Goal: Task Accomplishment & Management: Manage account settings

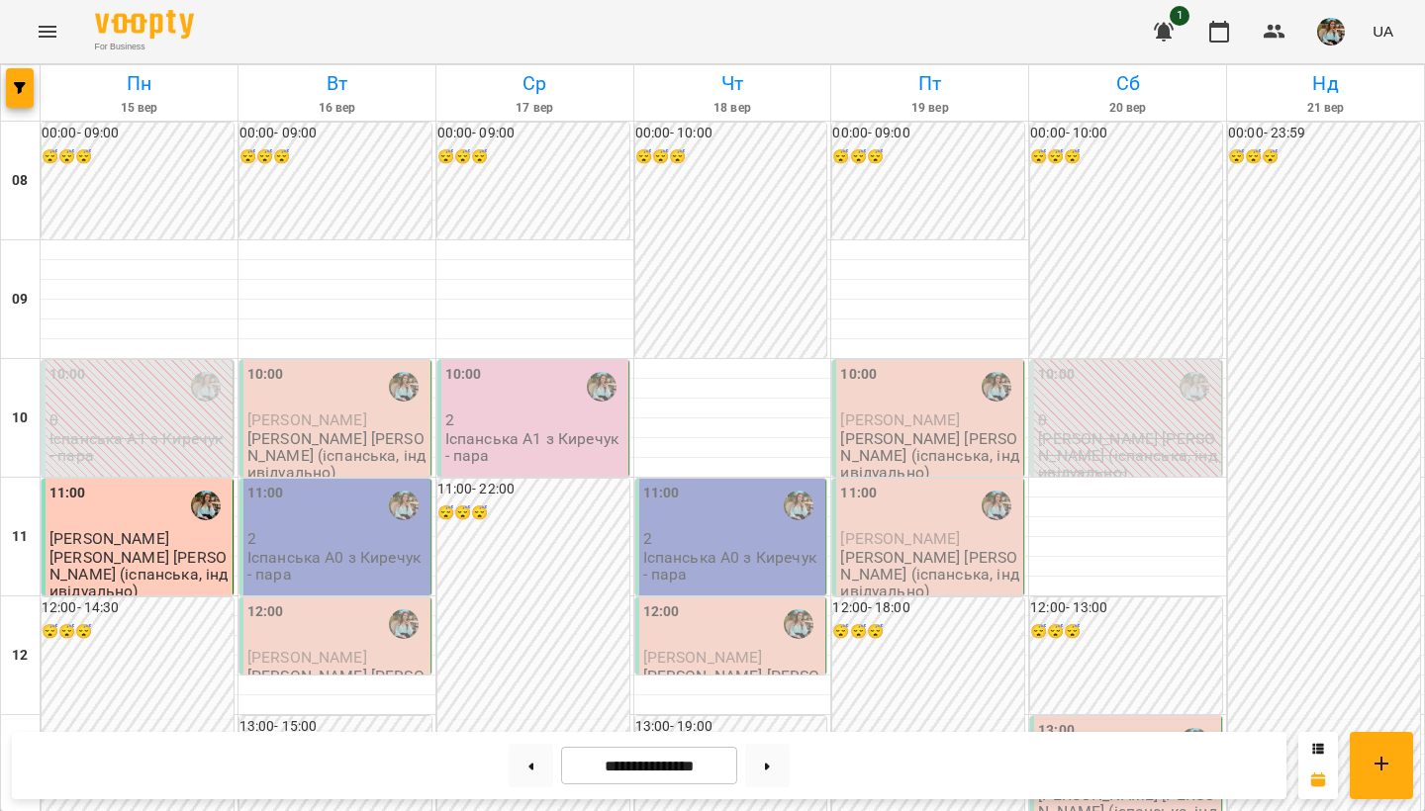
scroll to position [849, 0]
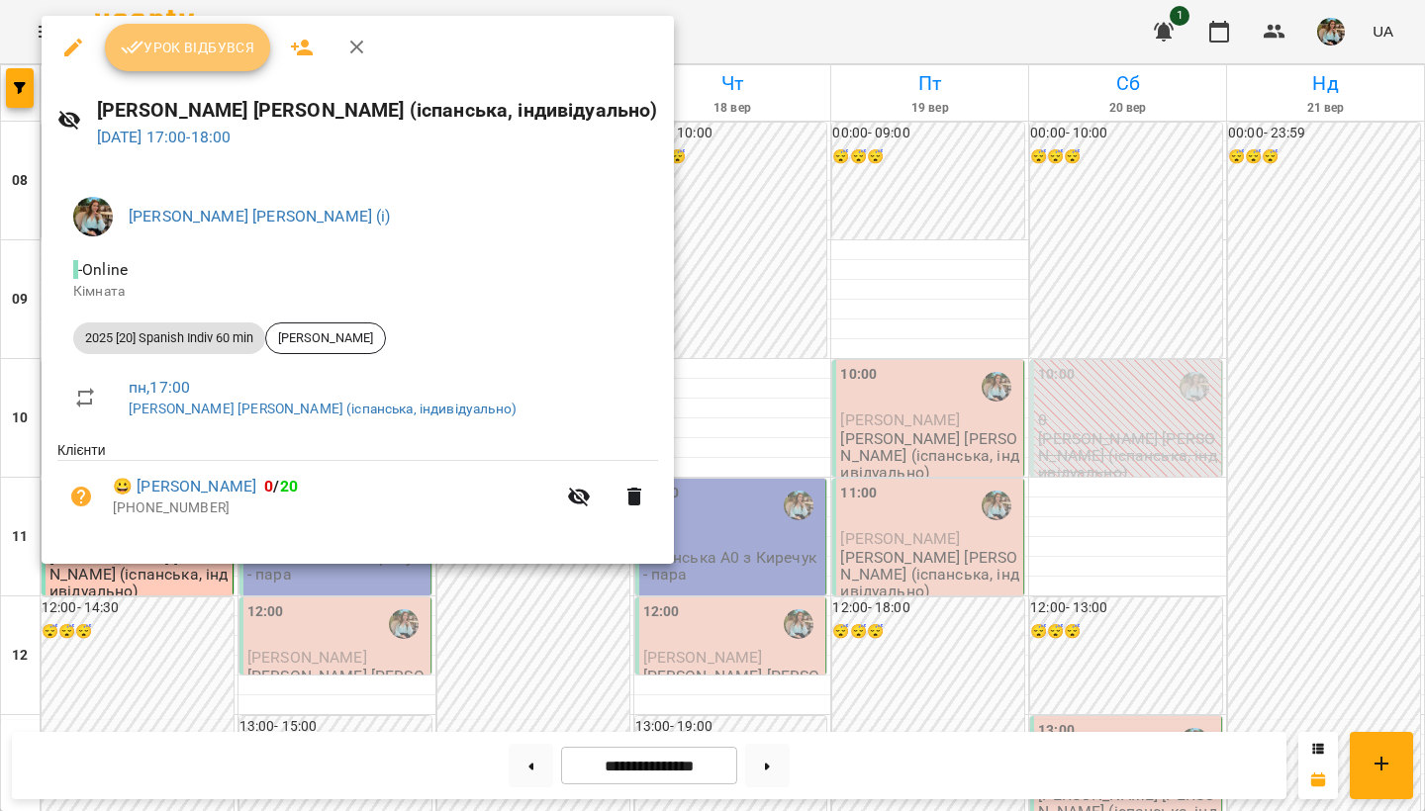
click at [224, 50] on span "Урок відбувся" at bounding box center [188, 48] width 135 height 24
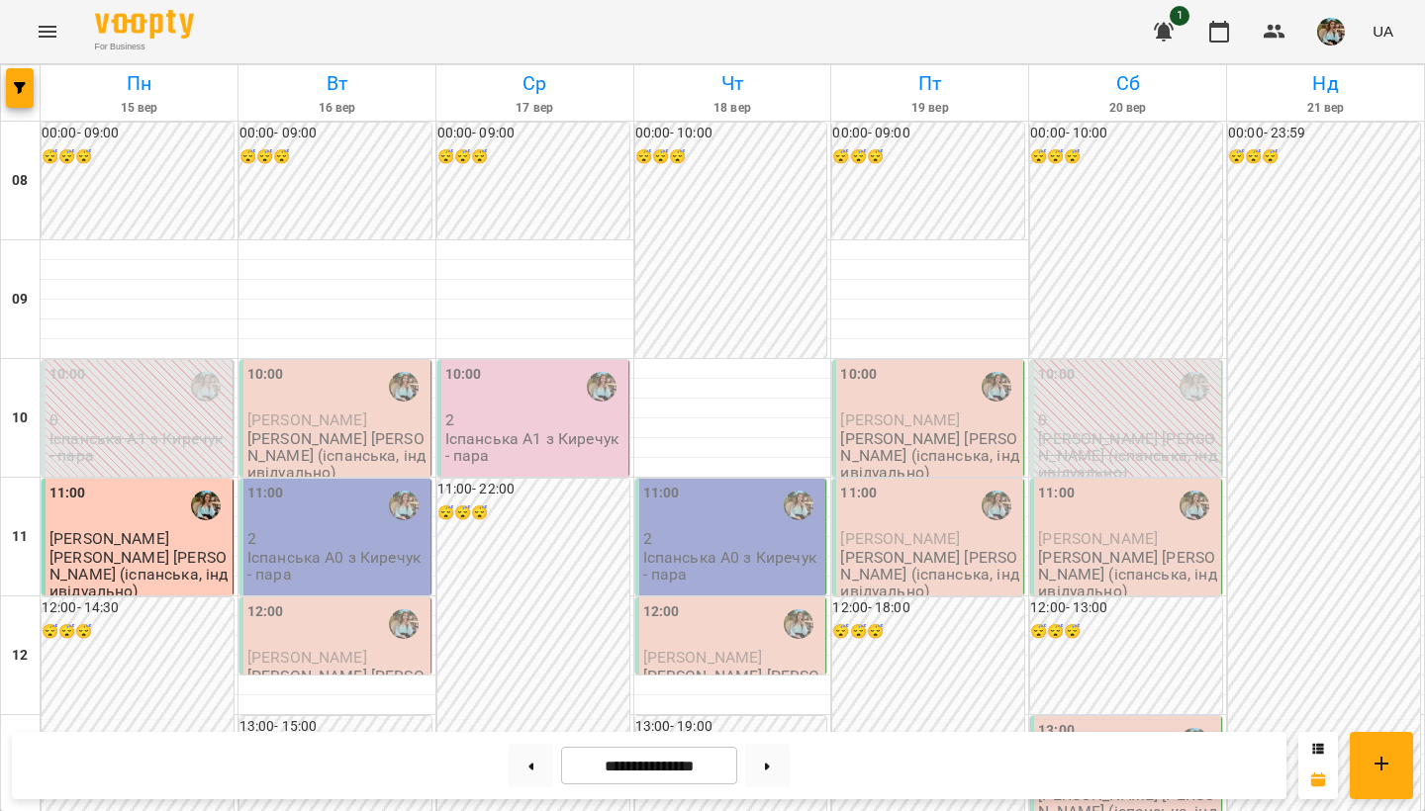
scroll to position [838, 0]
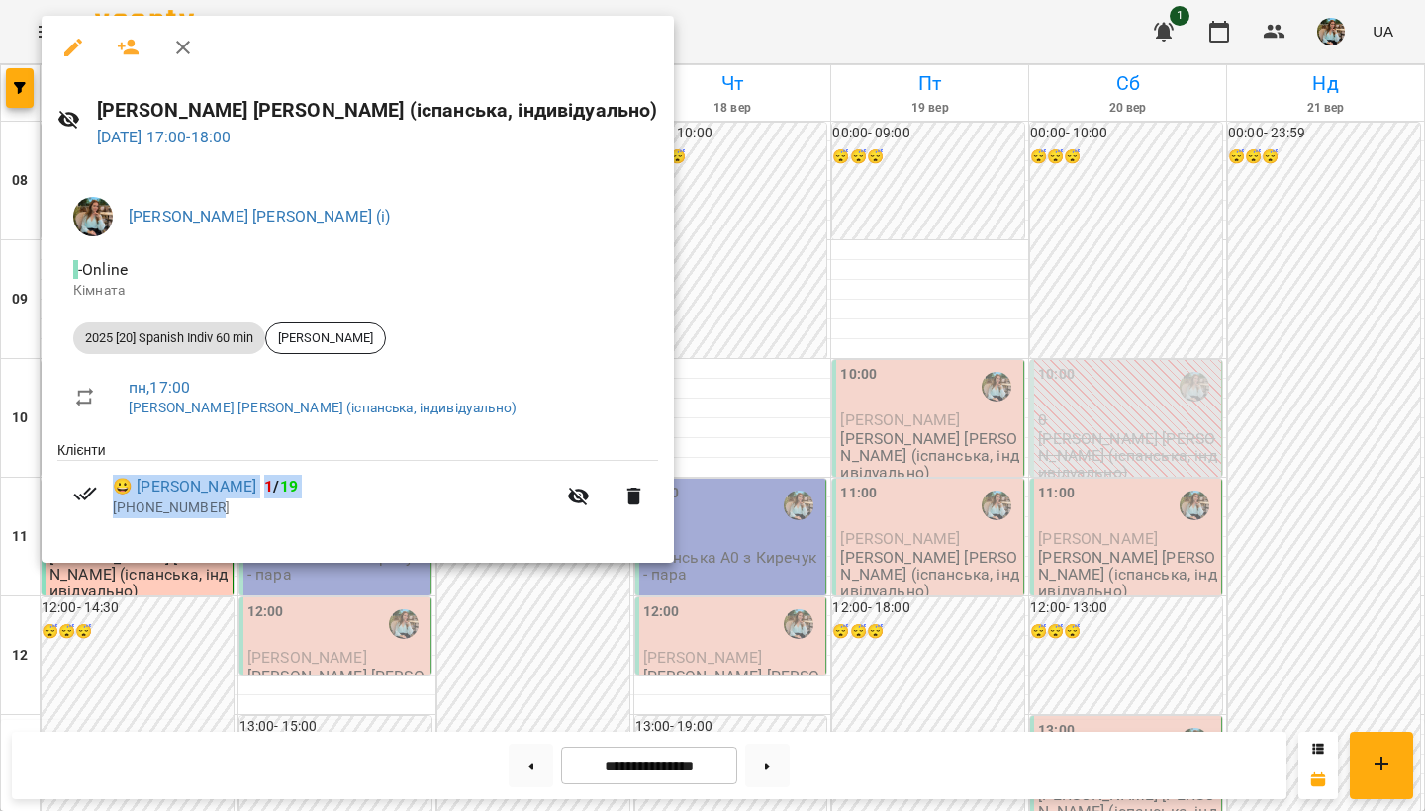
drag, startPoint x: 229, startPoint y: 501, endPoint x: 111, endPoint y: 508, distance: 117.9
click at [111, 508] on li "😀 [PERSON_NAME] 1 / 19 [PHONE_NUMBER]" at bounding box center [357, 496] width 601 height 70
click at [145, 641] on div at bounding box center [712, 405] width 1425 height 811
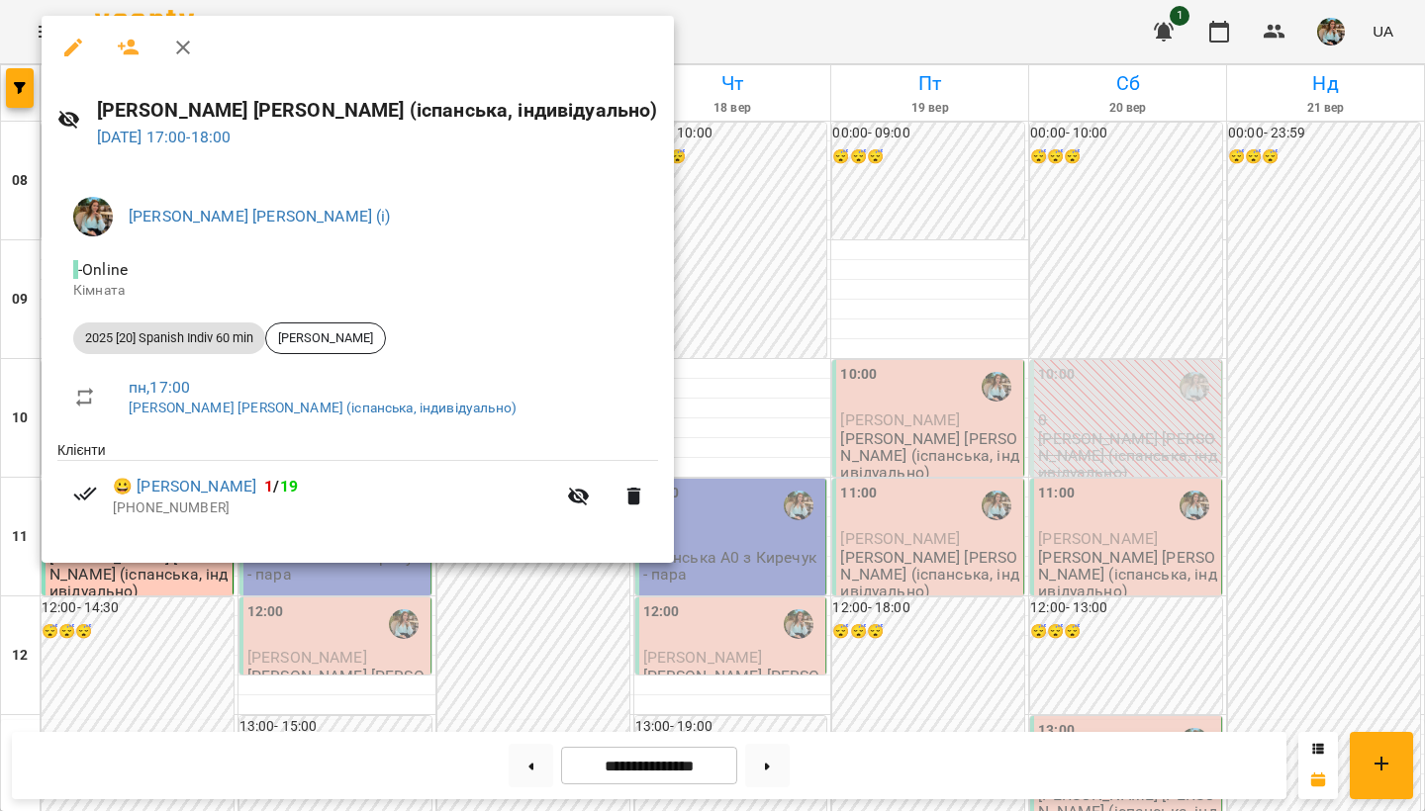
drag, startPoint x: 220, startPoint y: 507, endPoint x: 109, endPoint y: 515, distance: 111.2
click at [109, 515] on li "😀 [PERSON_NAME] 1 / 19 [PHONE_NUMBER]" at bounding box center [357, 496] width 601 height 70
click at [800, 423] on div at bounding box center [712, 405] width 1425 height 811
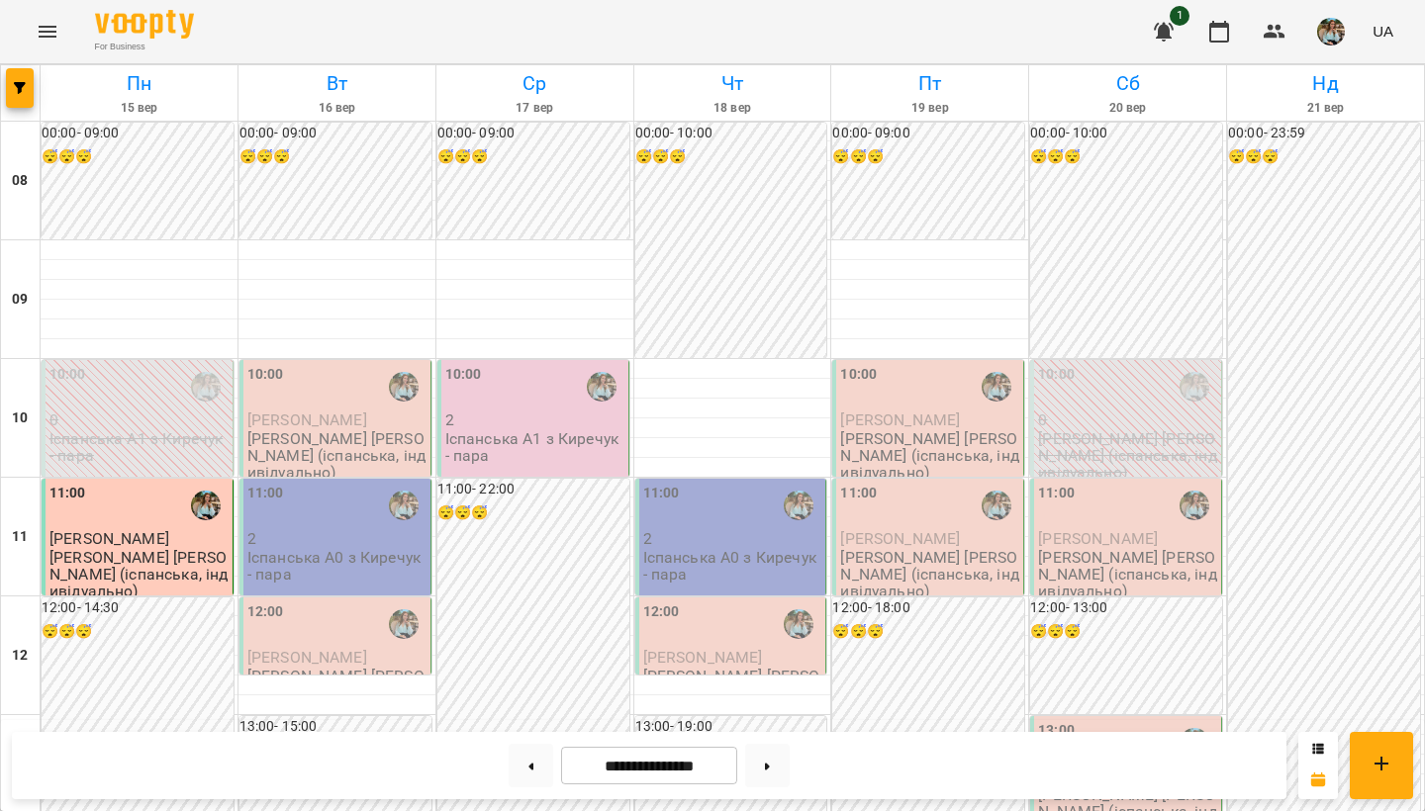
scroll to position [0, 0]
click at [1324, 37] on img "button" at bounding box center [1331, 32] width 28 height 28
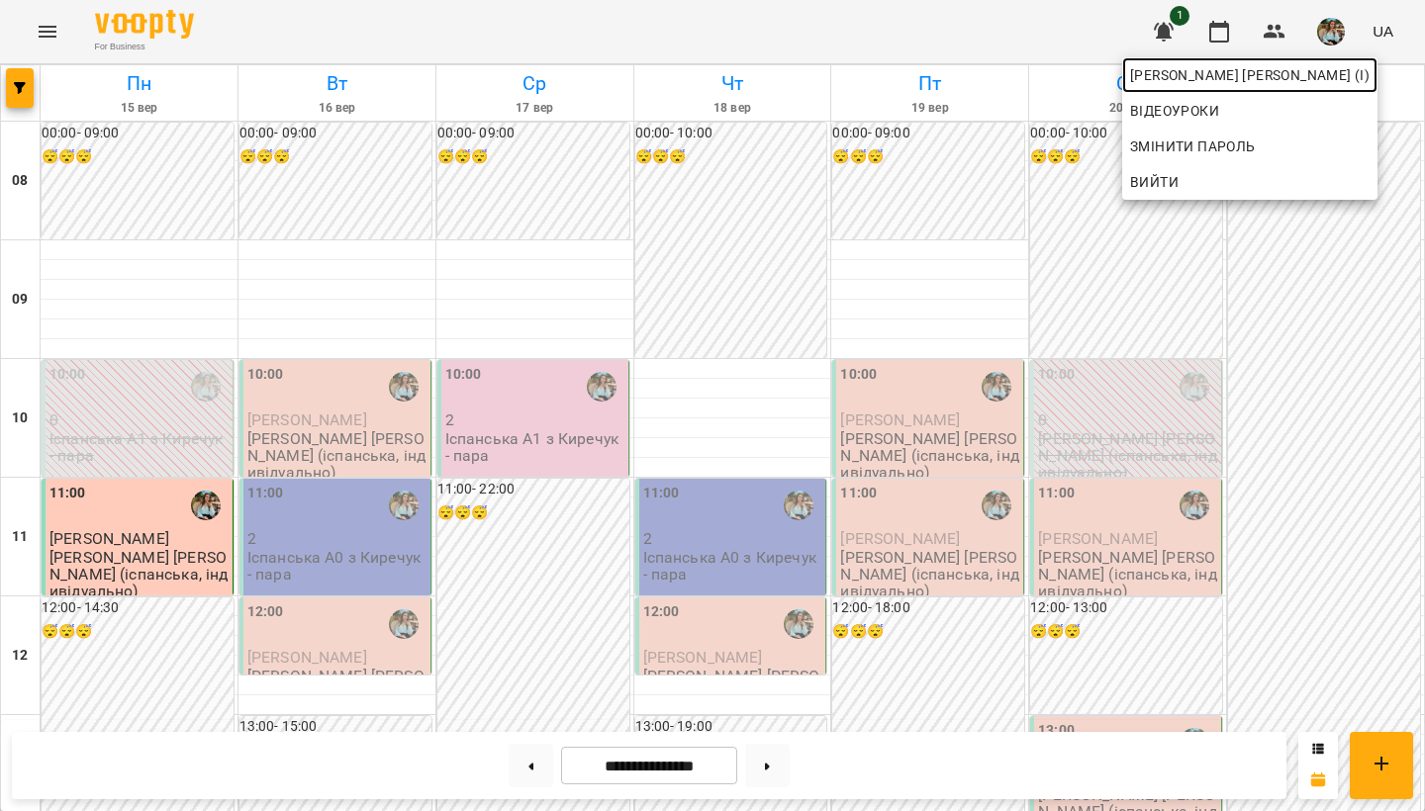
click at [1312, 79] on span "[PERSON_NAME] [PERSON_NAME] (і)" at bounding box center [1249, 75] width 239 height 24
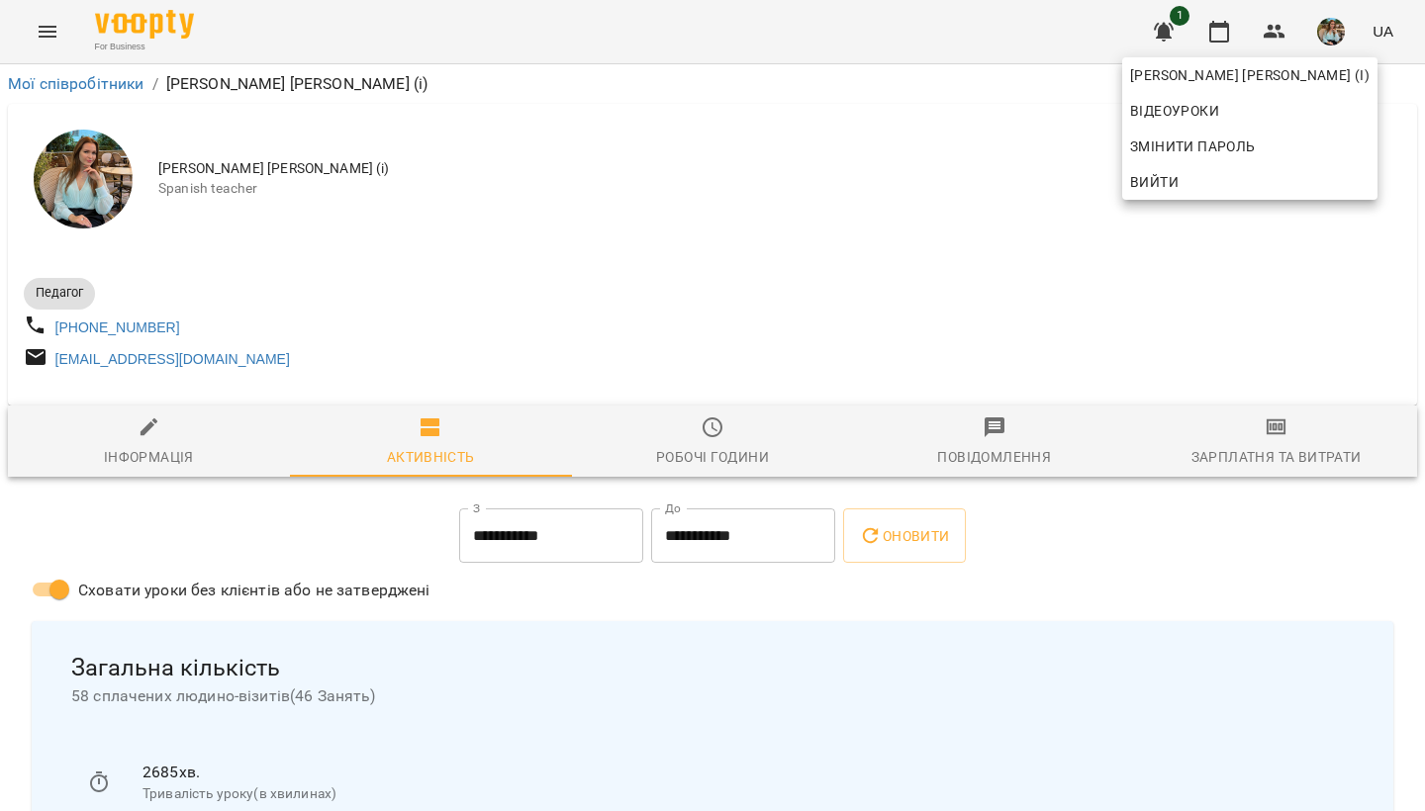
click at [838, 243] on div at bounding box center [712, 405] width 1425 height 811
